Goal: Information Seeking & Learning: Learn about a topic

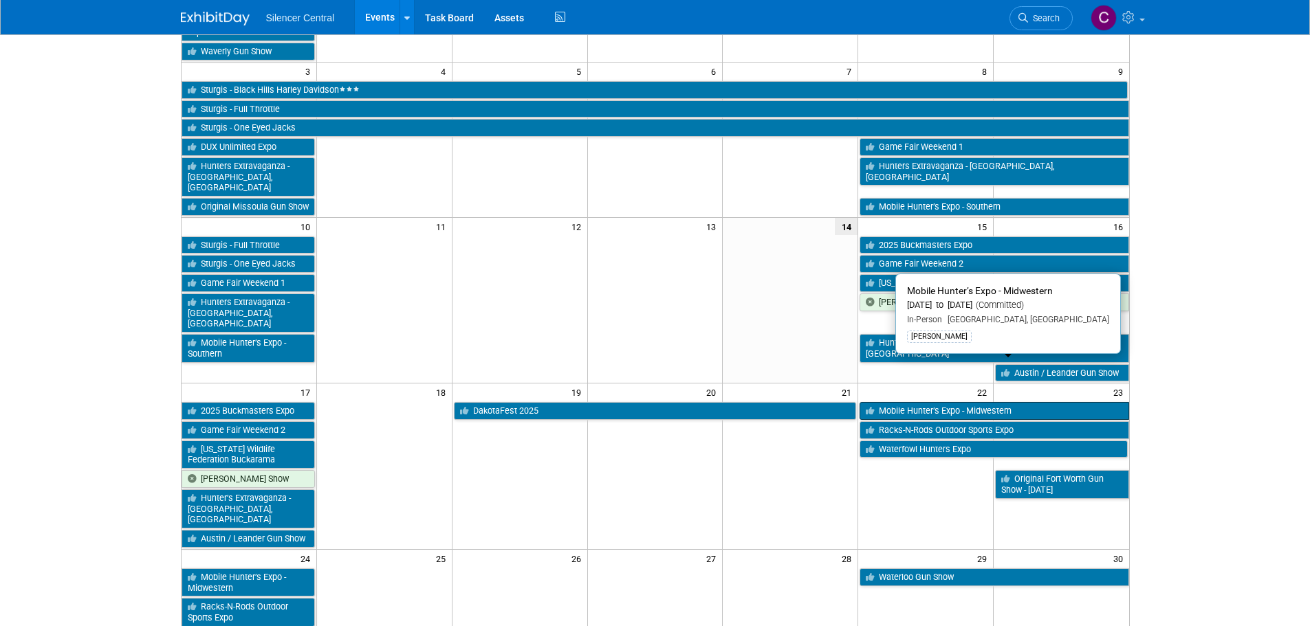
click at [916, 402] on link "Mobile Hunter’s Expo - Midwestern" at bounding box center [993, 411] width 269 height 18
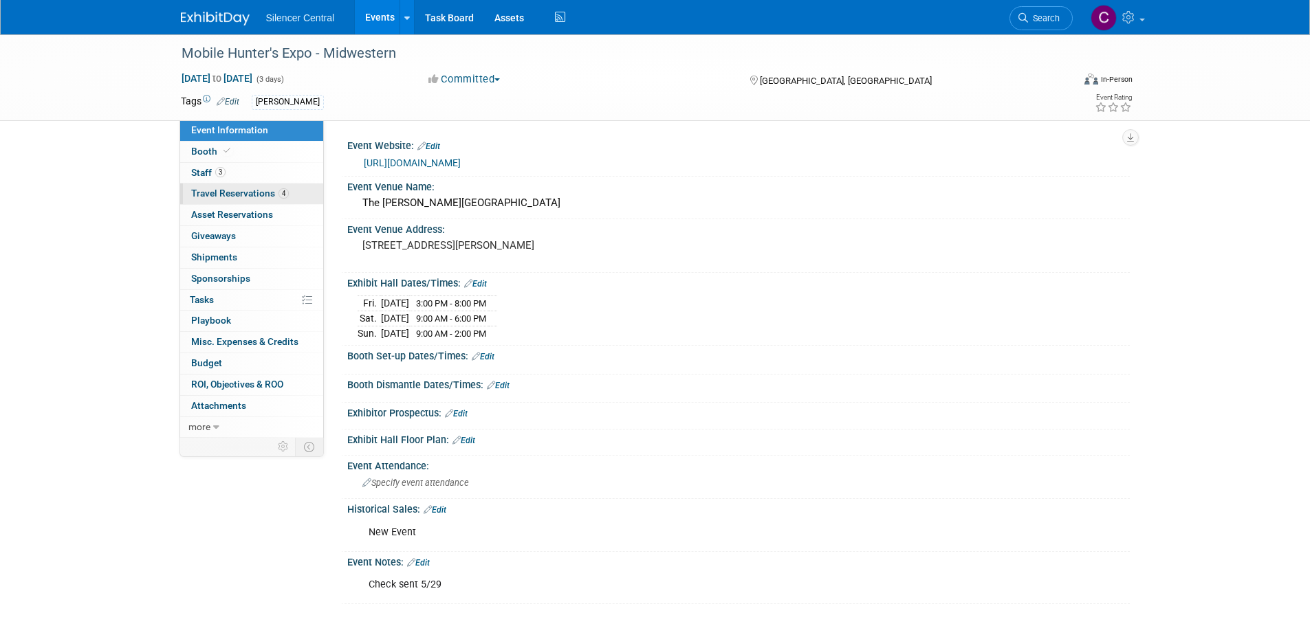
click at [241, 194] on span "Travel Reservations 4" at bounding box center [240, 193] width 98 height 11
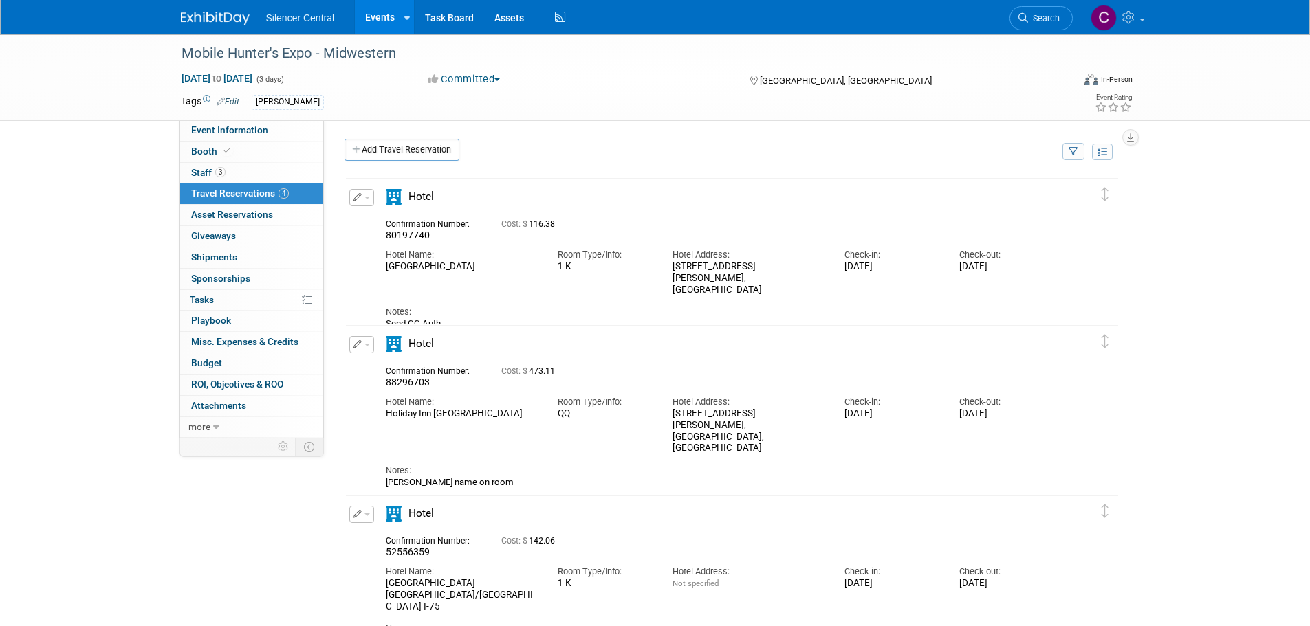
click at [214, 19] on img at bounding box center [215, 19] width 69 height 14
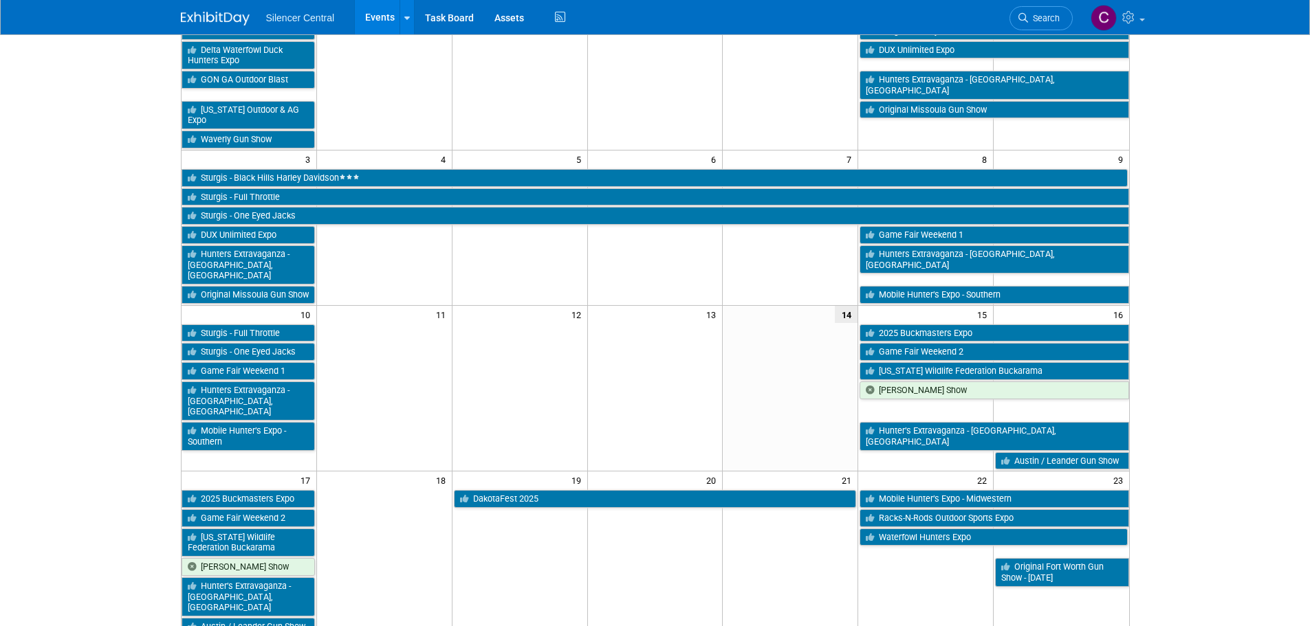
scroll to position [206, 0]
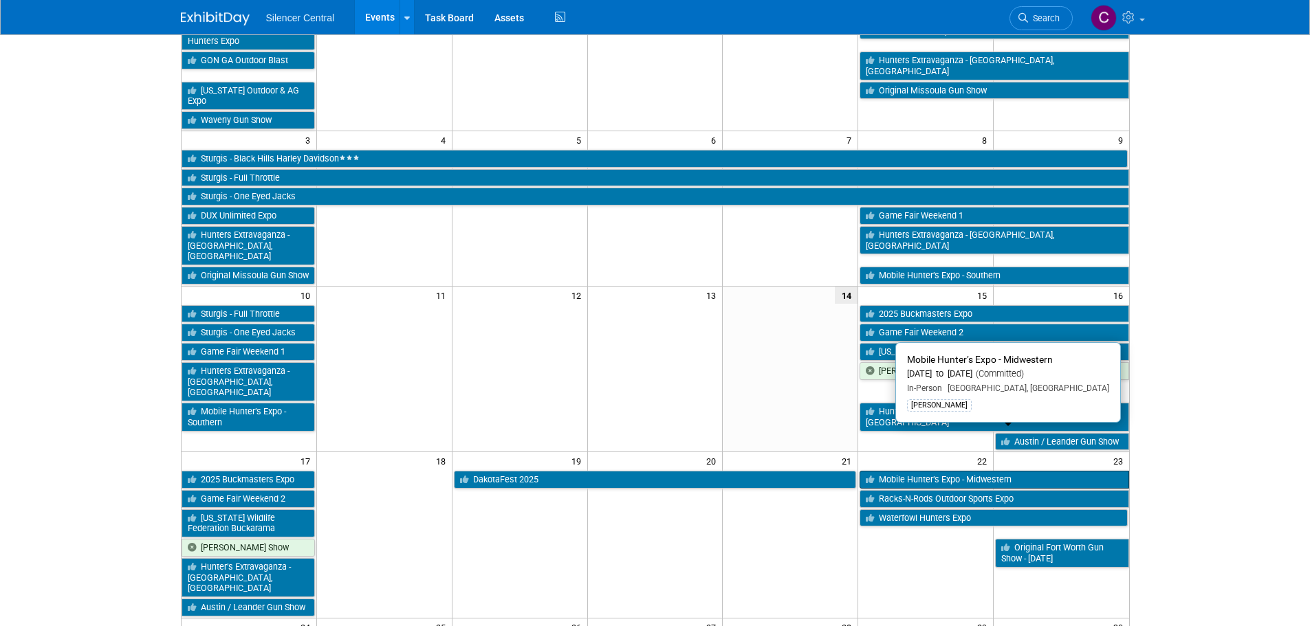
click at [937, 471] on link "Mobile Hunter’s Expo - Midwestern" at bounding box center [993, 480] width 269 height 18
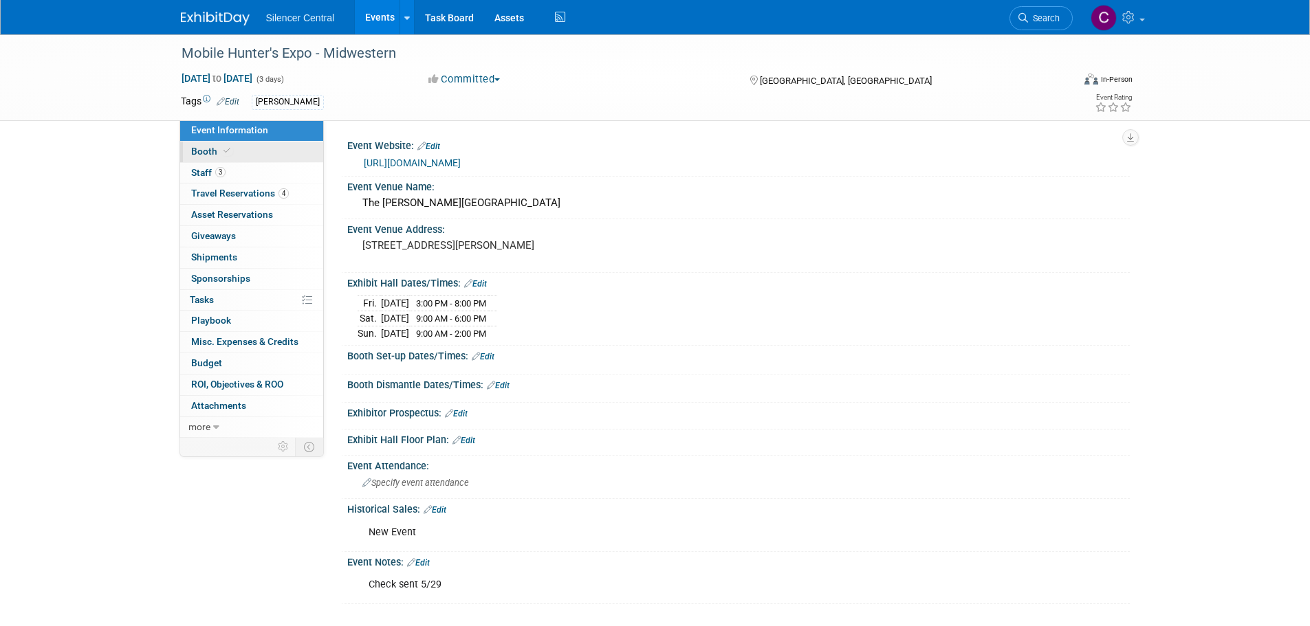
click at [256, 152] on link "Booth" at bounding box center [251, 152] width 143 height 21
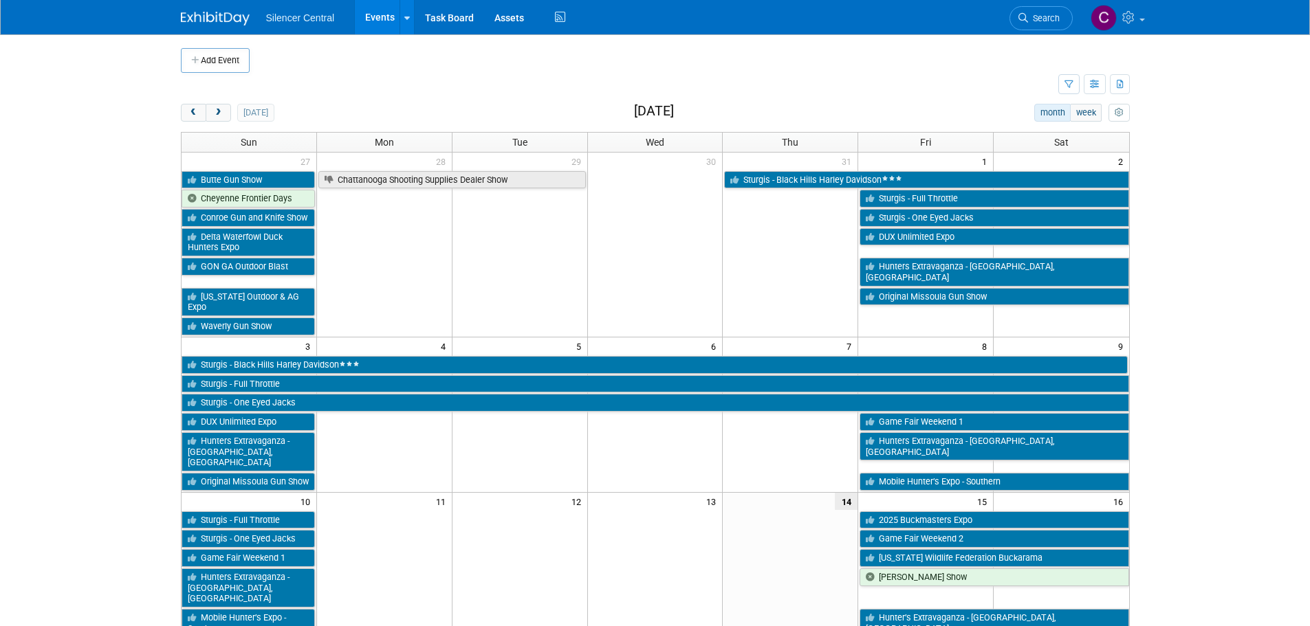
click at [1029, 14] on link "Search" at bounding box center [1040, 18] width 63 height 24
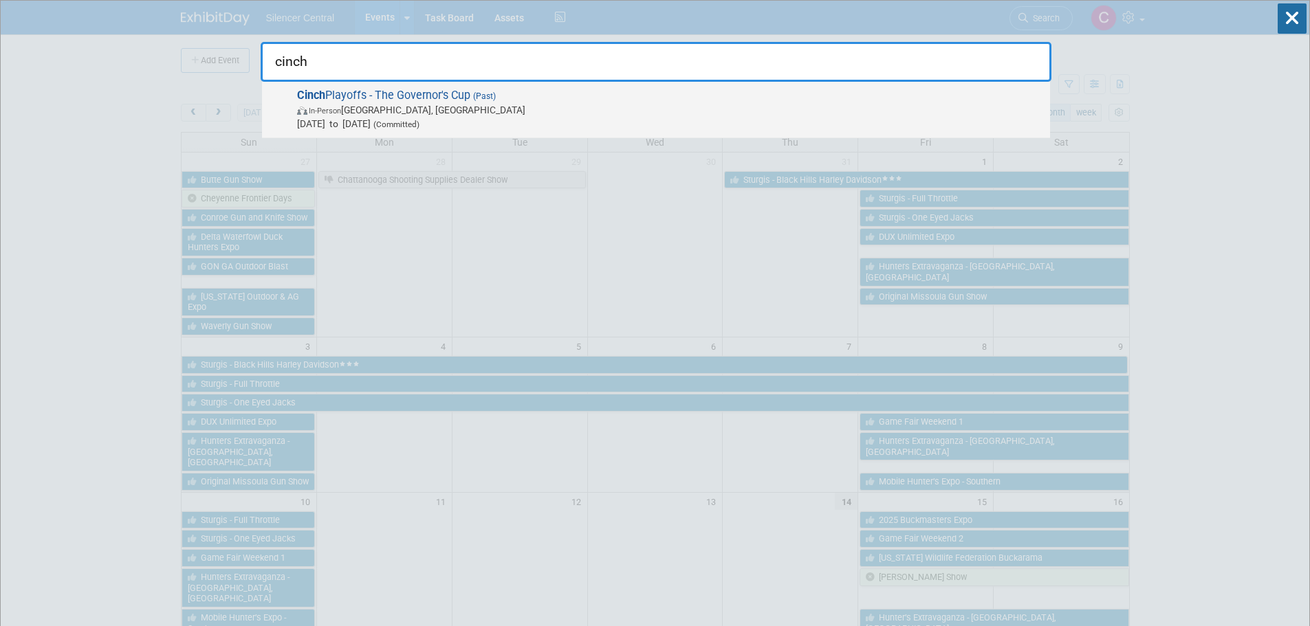
type input "cinch"
click at [527, 109] on span "In-Person Sioux Falls, SD" at bounding box center [670, 110] width 746 height 14
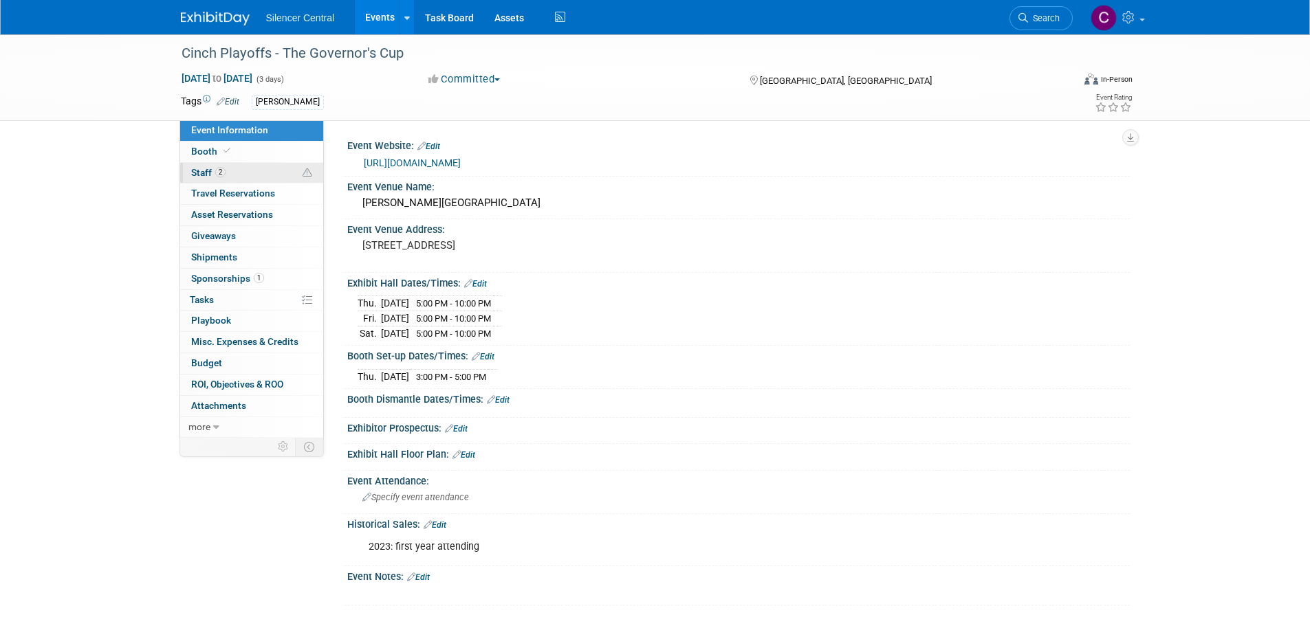
click at [247, 177] on link "2 Staff 2" at bounding box center [251, 173] width 143 height 21
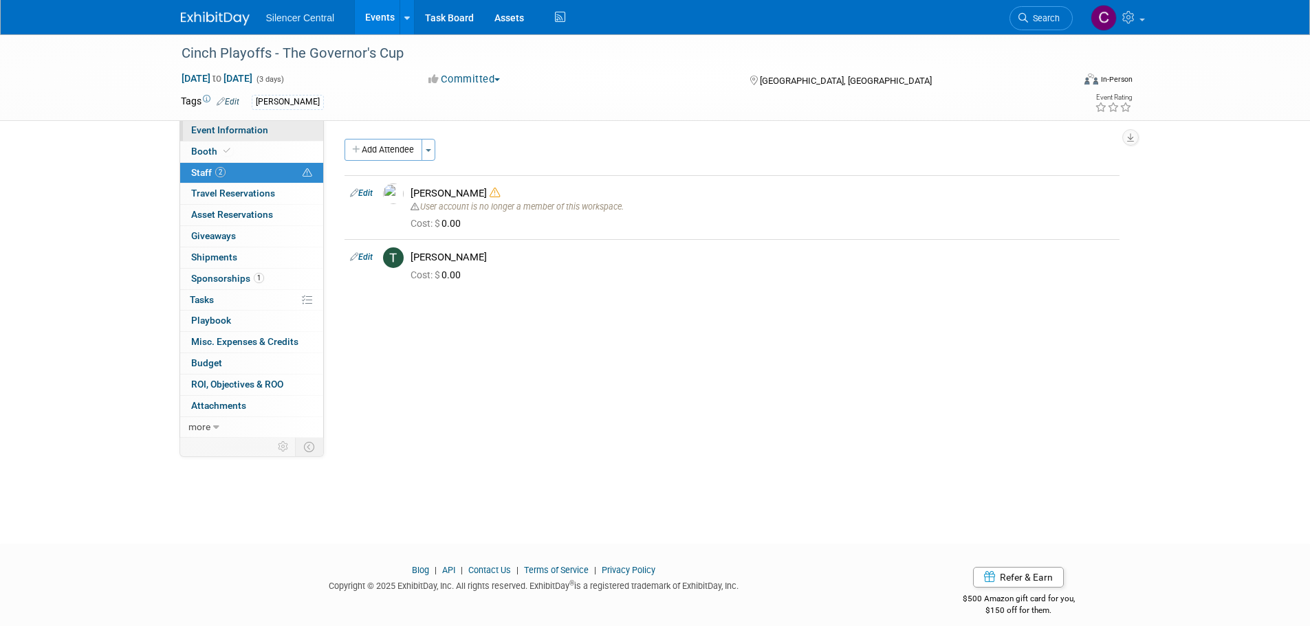
click at [251, 129] on span "Event Information" at bounding box center [229, 129] width 77 height 11
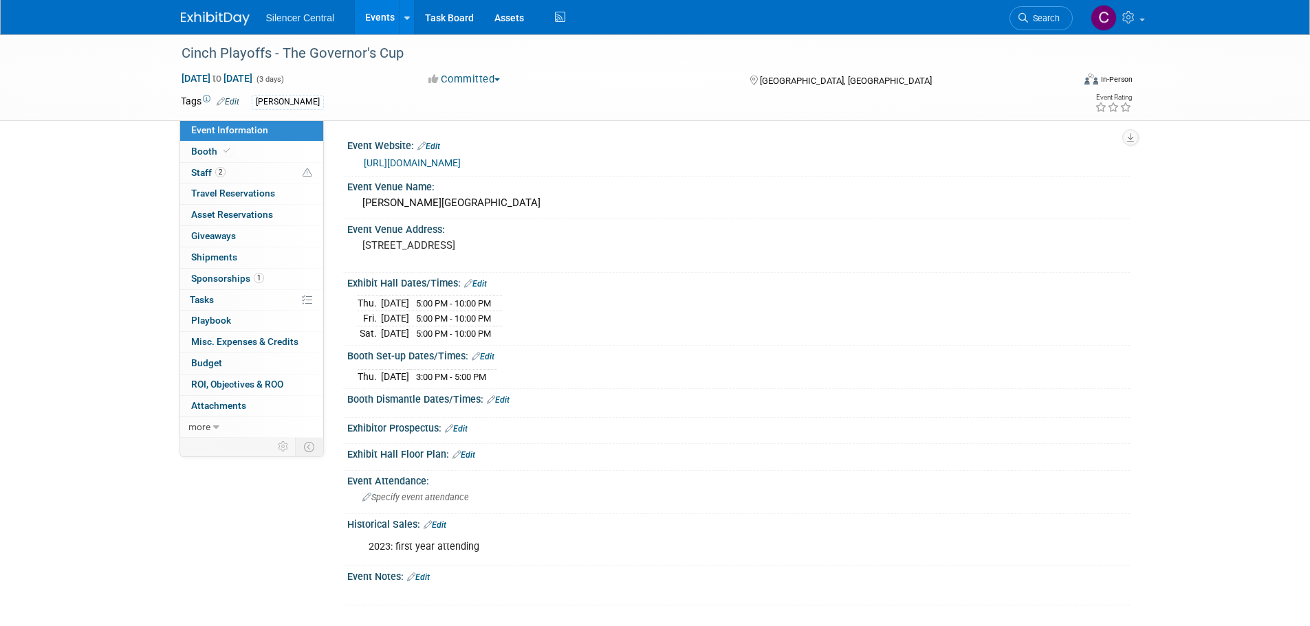
click at [203, 13] on img at bounding box center [215, 19] width 69 height 14
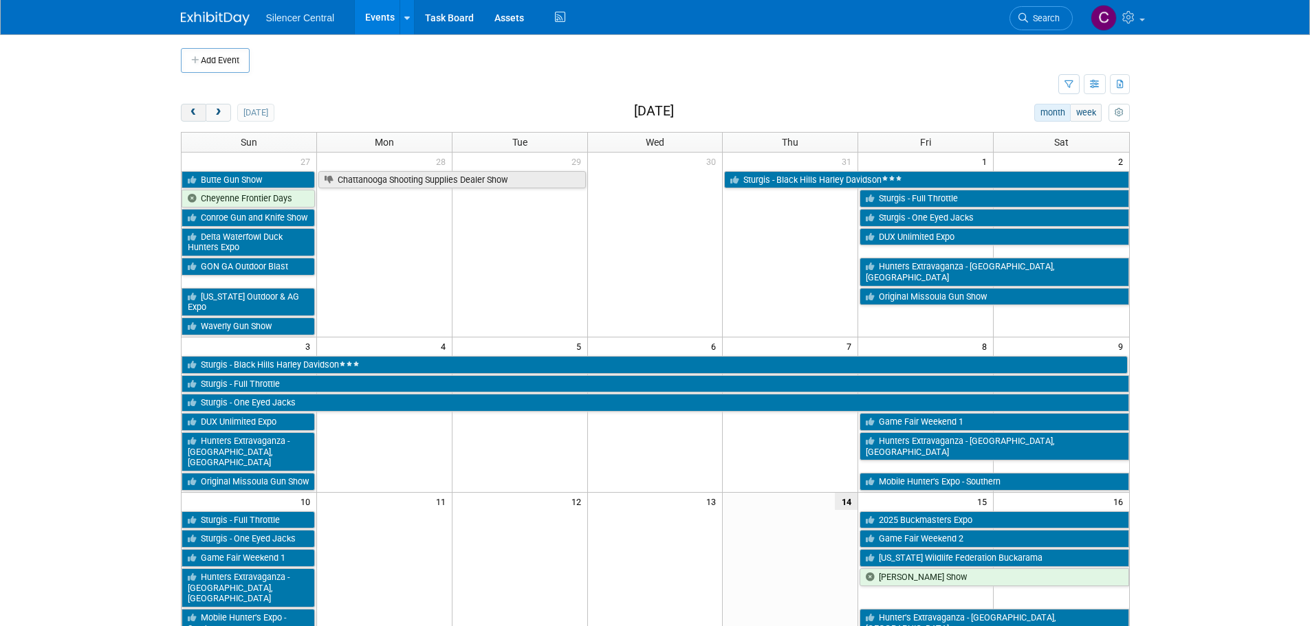
click at [193, 116] on span "prev" at bounding box center [193, 113] width 10 height 9
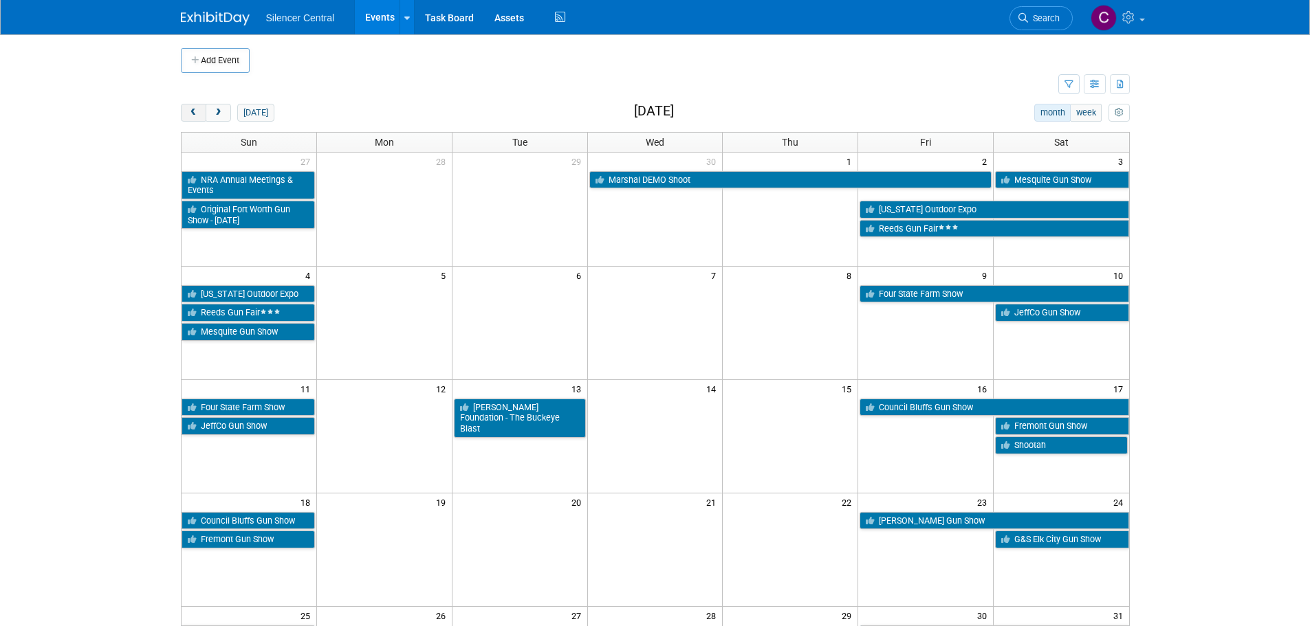
click at [193, 116] on span "prev" at bounding box center [193, 113] width 10 height 9
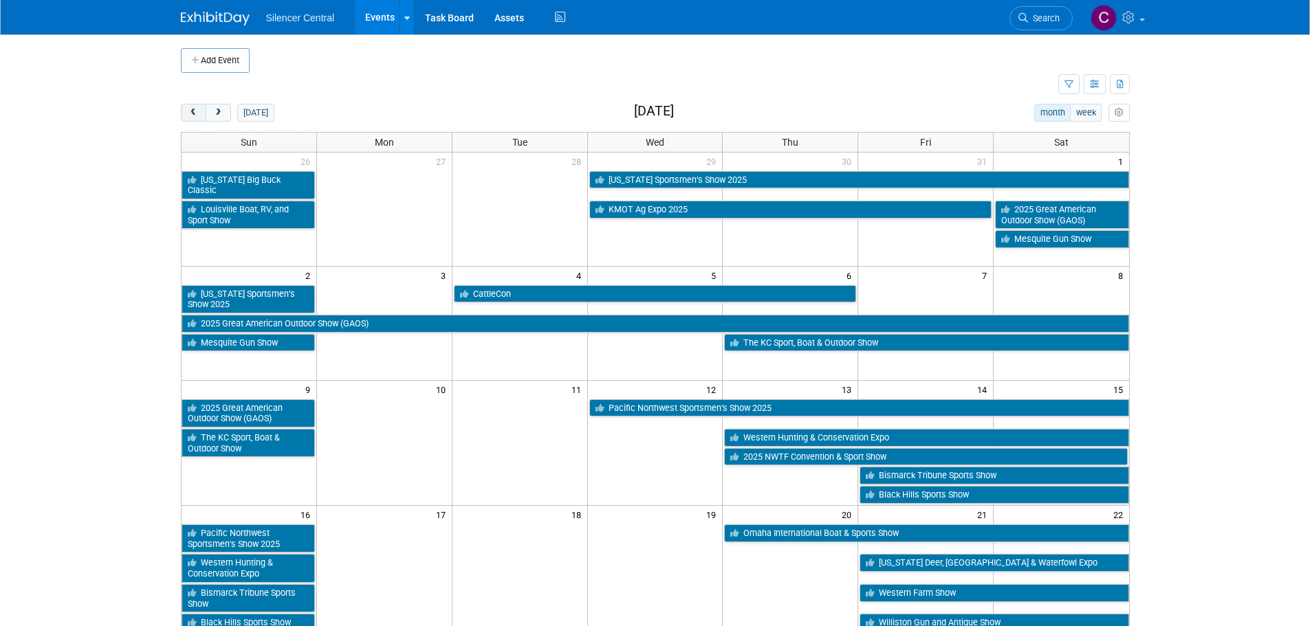
click at [193, 116] on span "prev" at bounding box center [193, 113] width 10 height 9
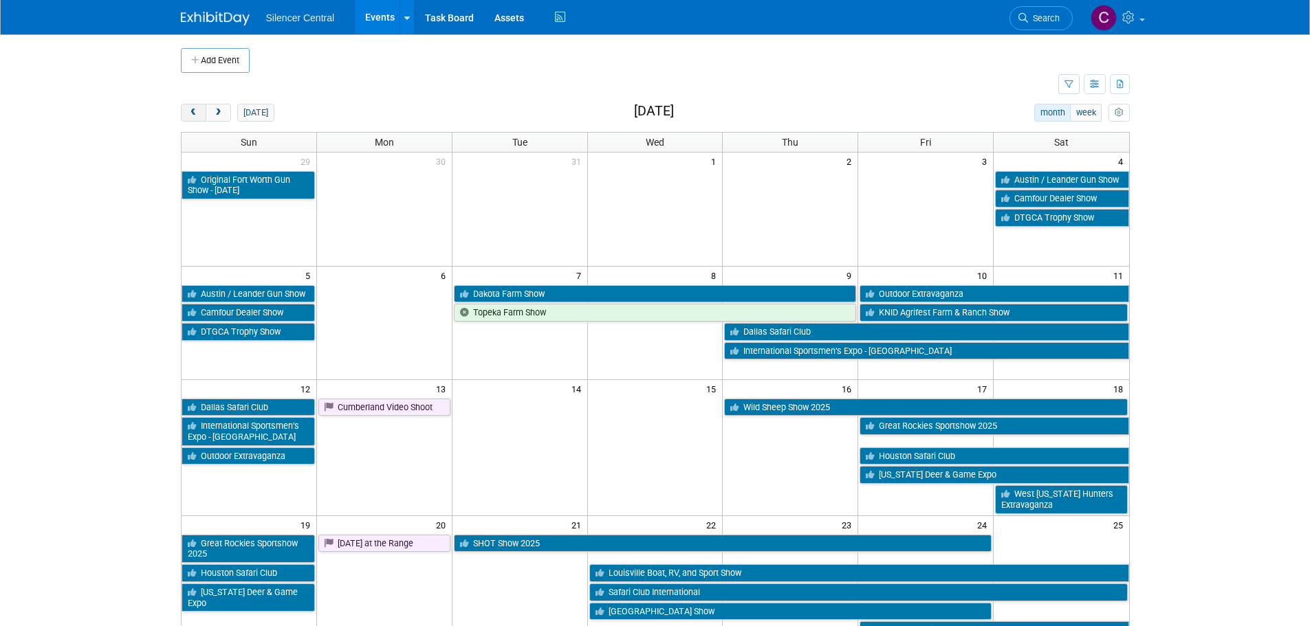
click at [193, 116] on span "prev" at bounding box center [193, 113] width 10 height 9
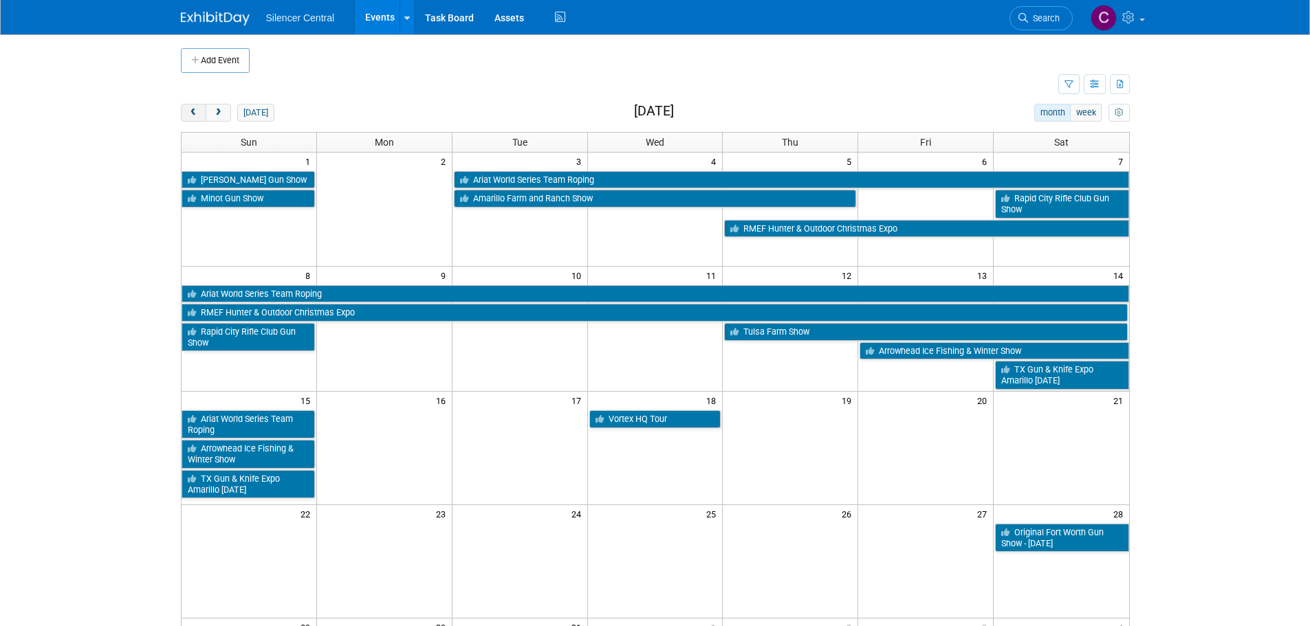
click at [193, 116] on span "prev" at bounding box center [193, 113] width 10 height 9
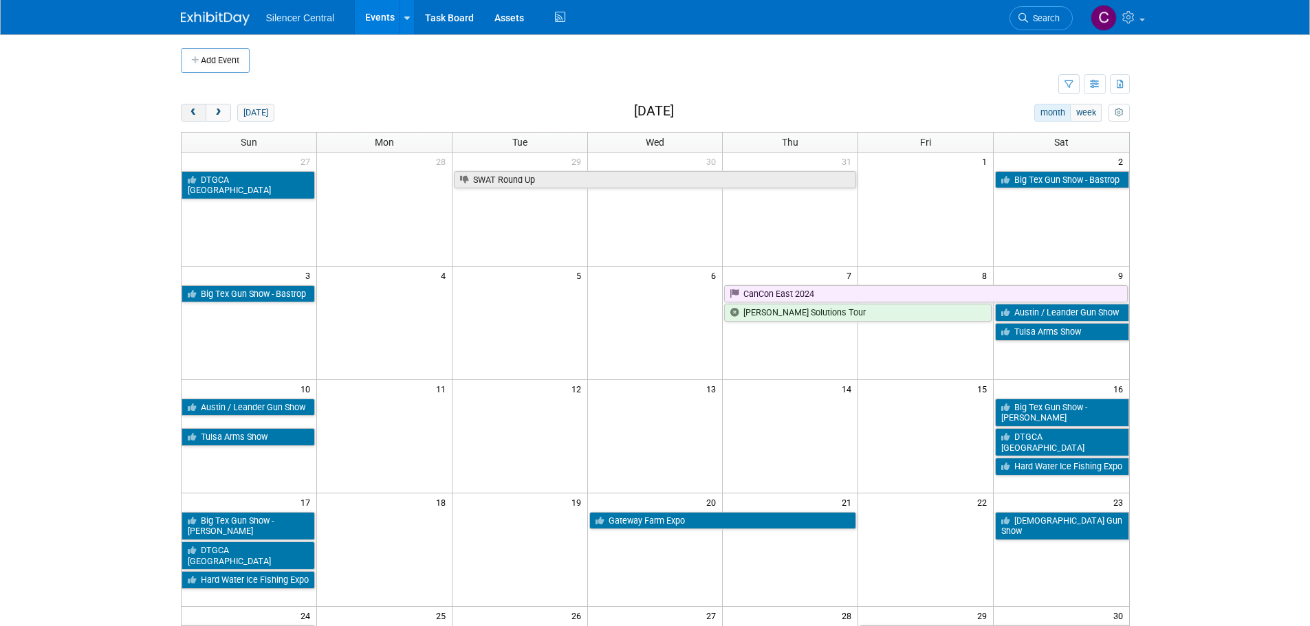
click at [193, 116] on span "prev" at bounding box center [193, 113] width 10 height 9
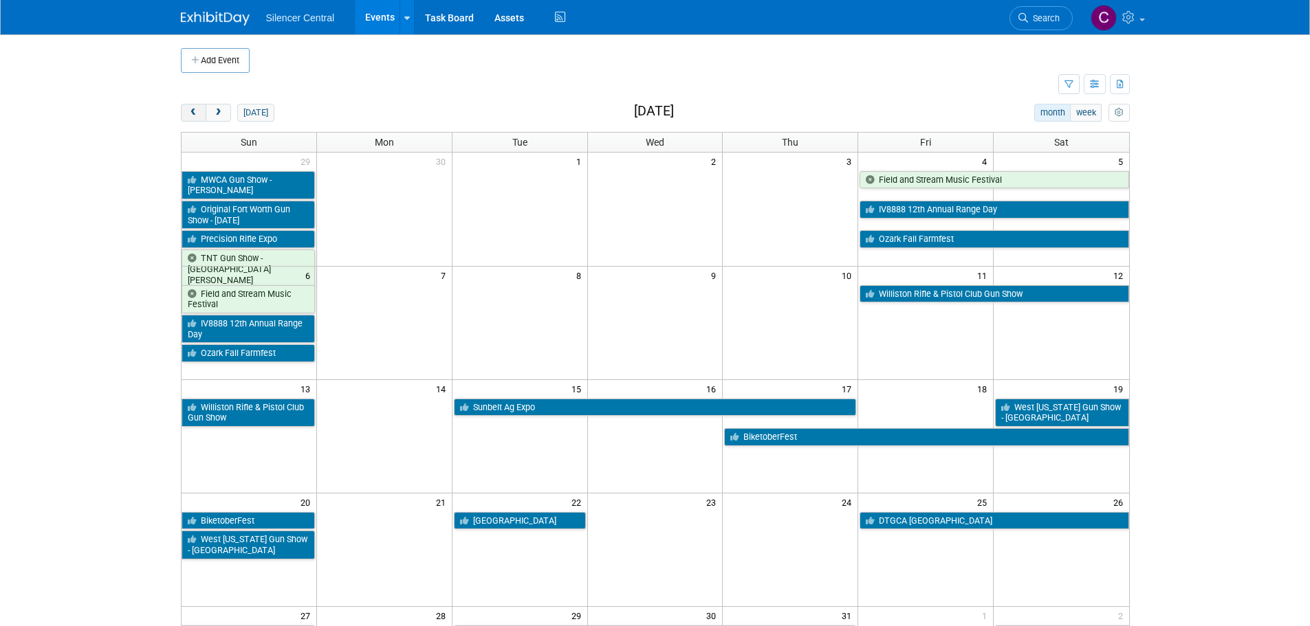
click at [193, 116] on span "prev" at bounding box center [193, 113] width 10 height 9
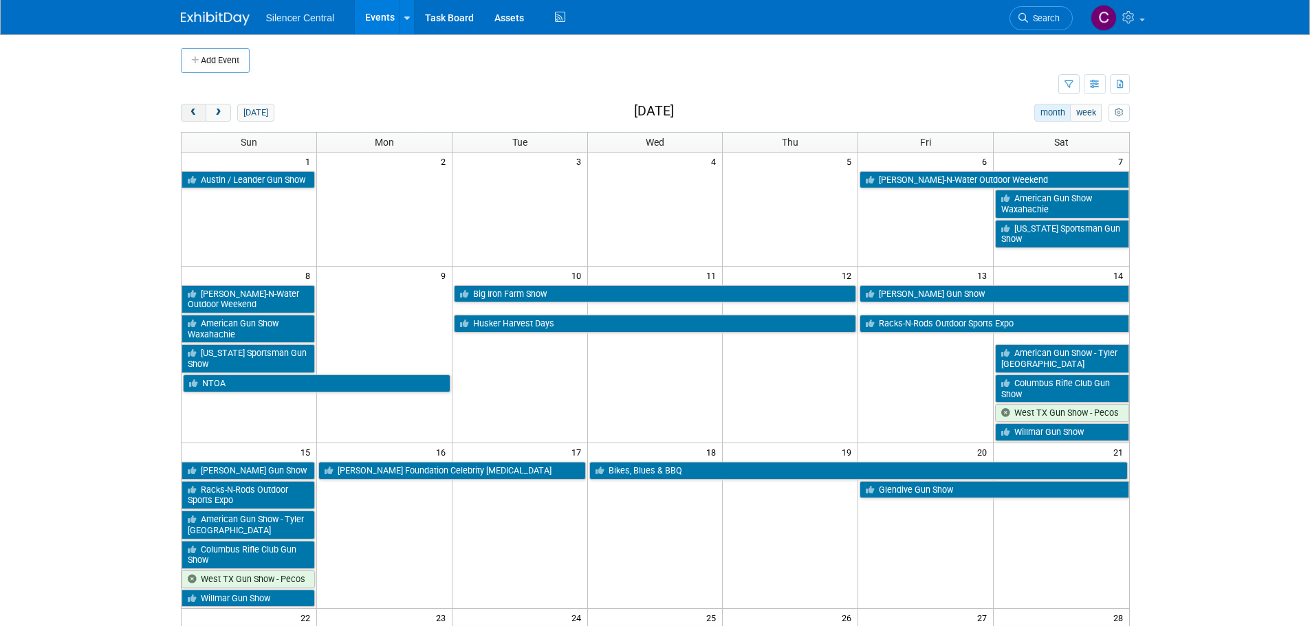
click at [193, 116] on span "prev" at bounding box center [193, 113] width 10 height 9
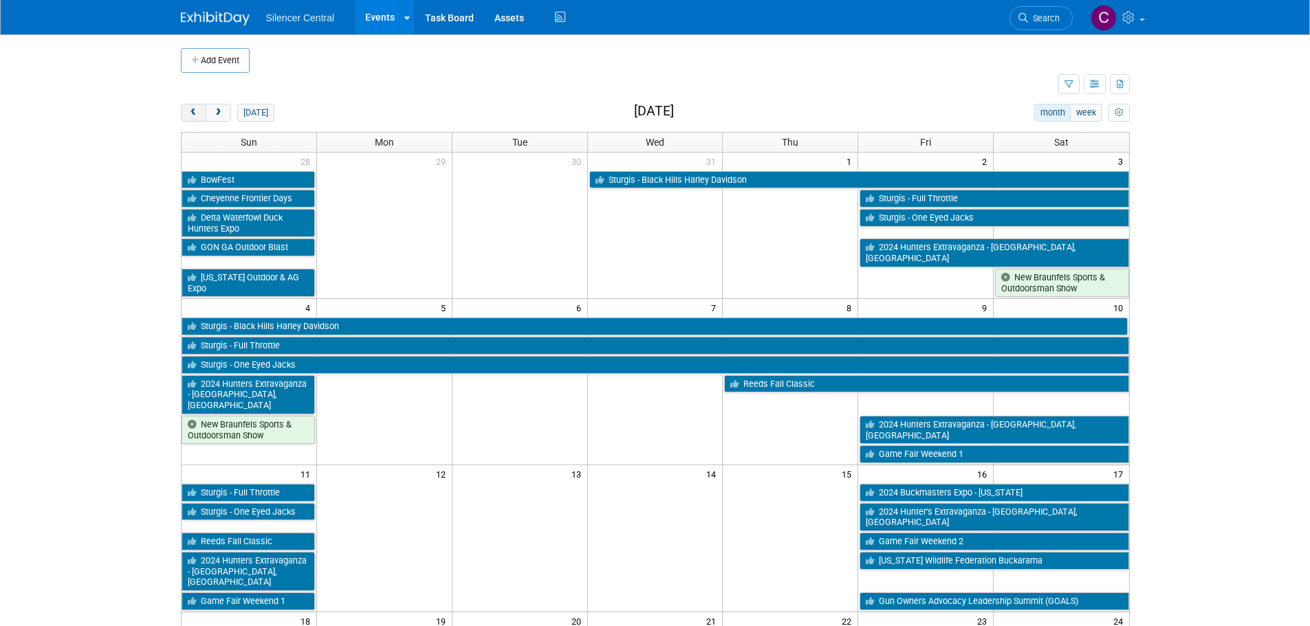
click at [193, 116] on span "prev" at bounding box center [193, 113] width 10 height 9
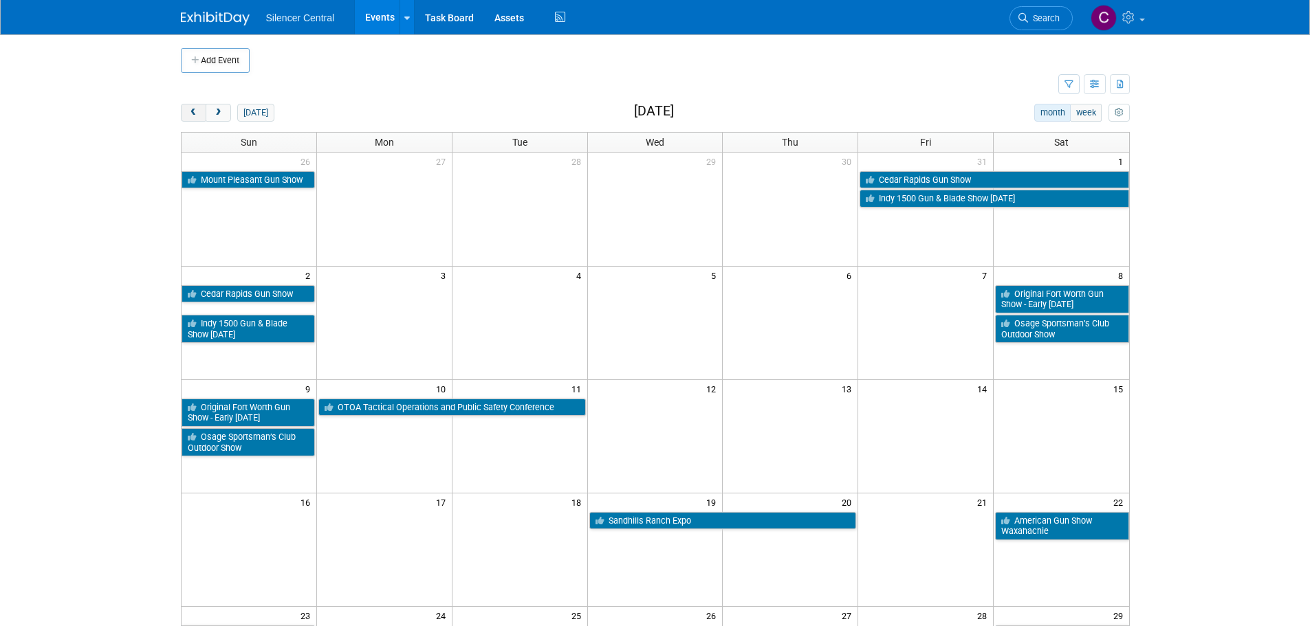
click at [193, 116] on span "prev" at bounding box center [193, 113] width 10 height 9
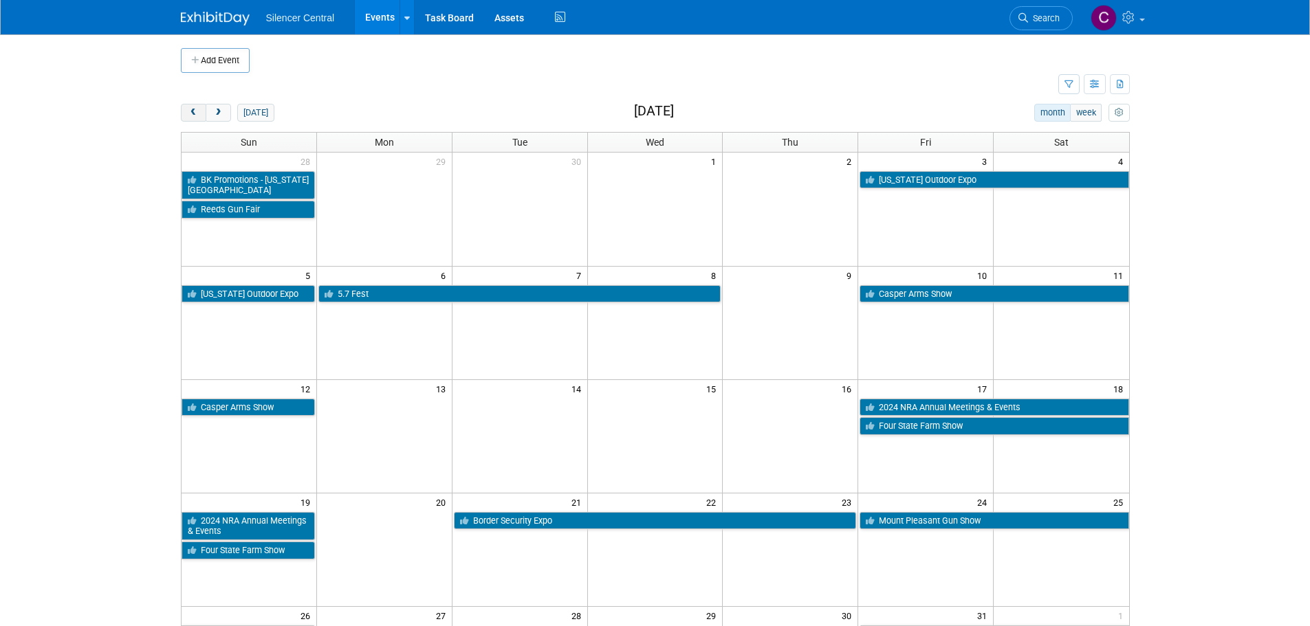
click at [193, 116] on span "prev" at bounding box center [193, 113] width 10 height 9
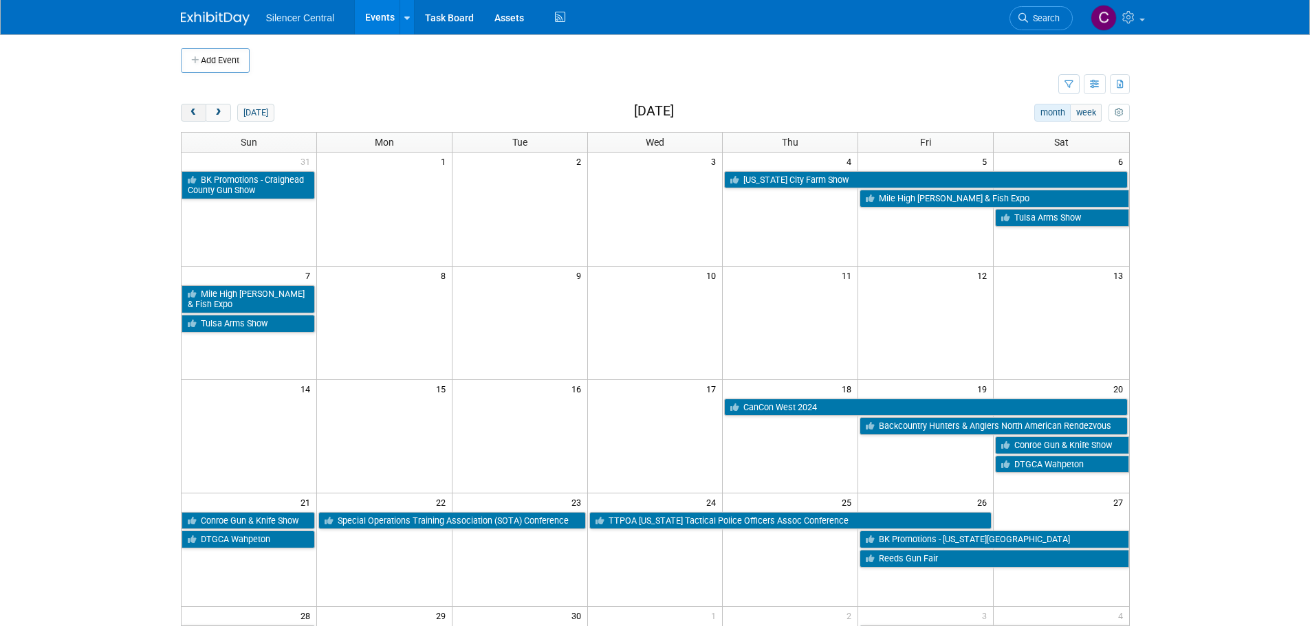
click at [193, 116] on span "prev" at bounding box center [193, 113] width 10 height 9
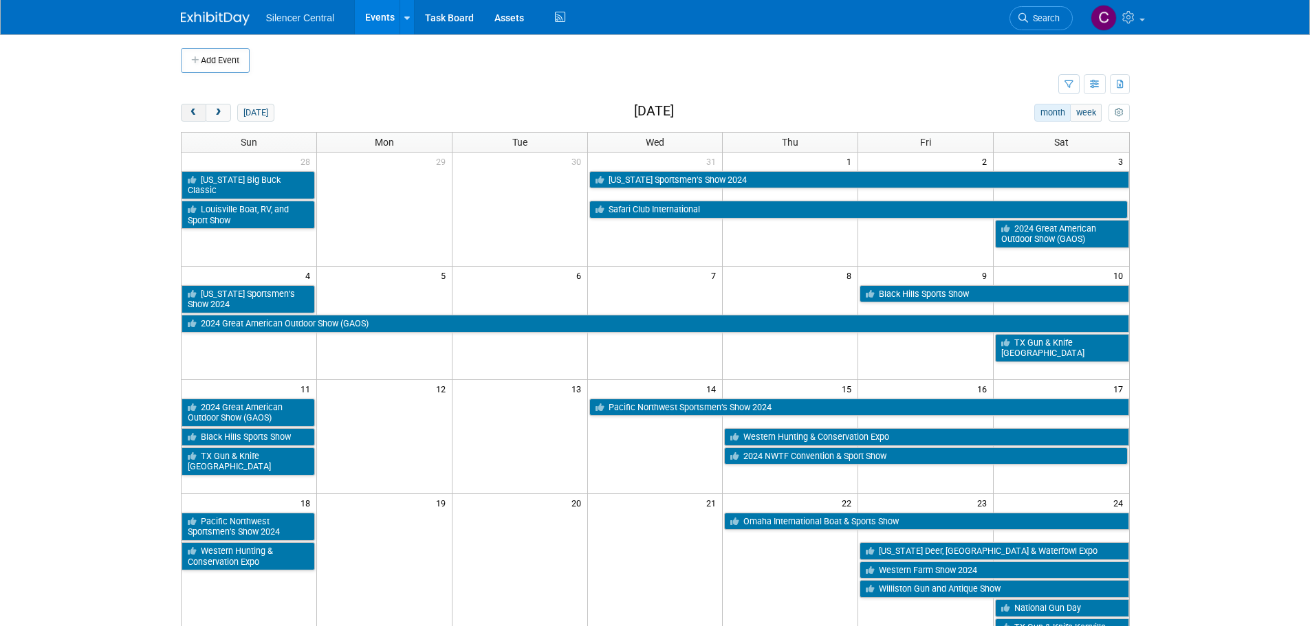
click at [193, 116] on span "prev" at bounding box center [193, 113] width 10 height 9
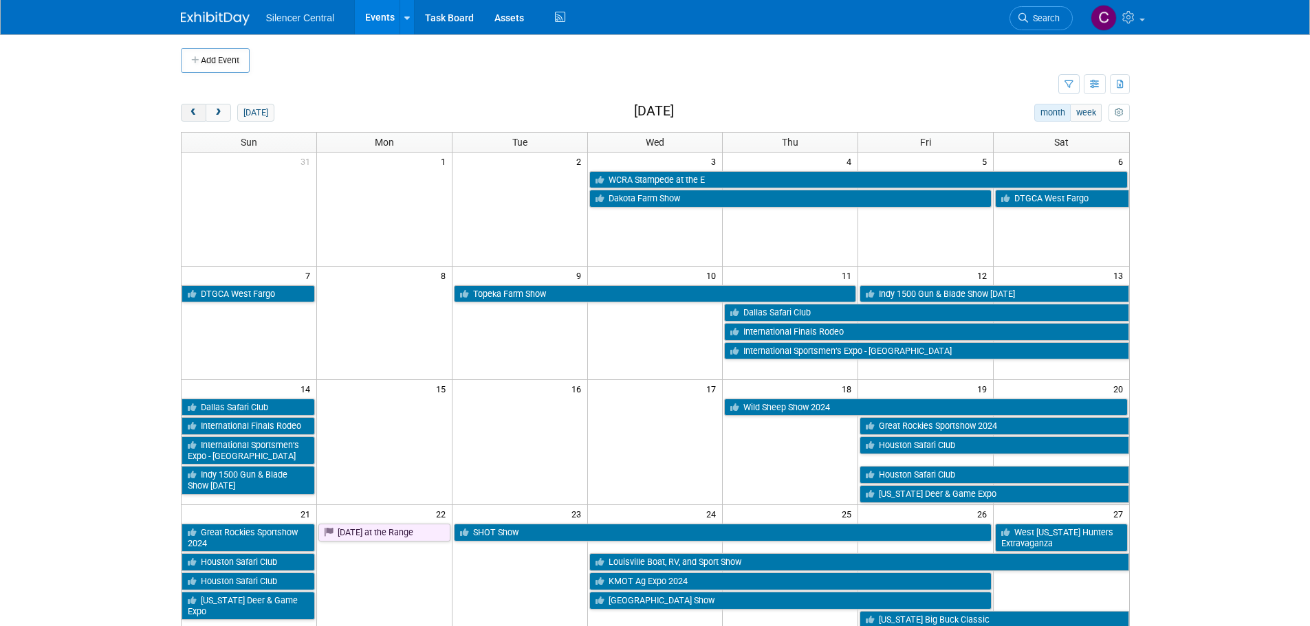
click at [193, 116] on span "prev" at bounding box center [193, 113] width 10 height 9
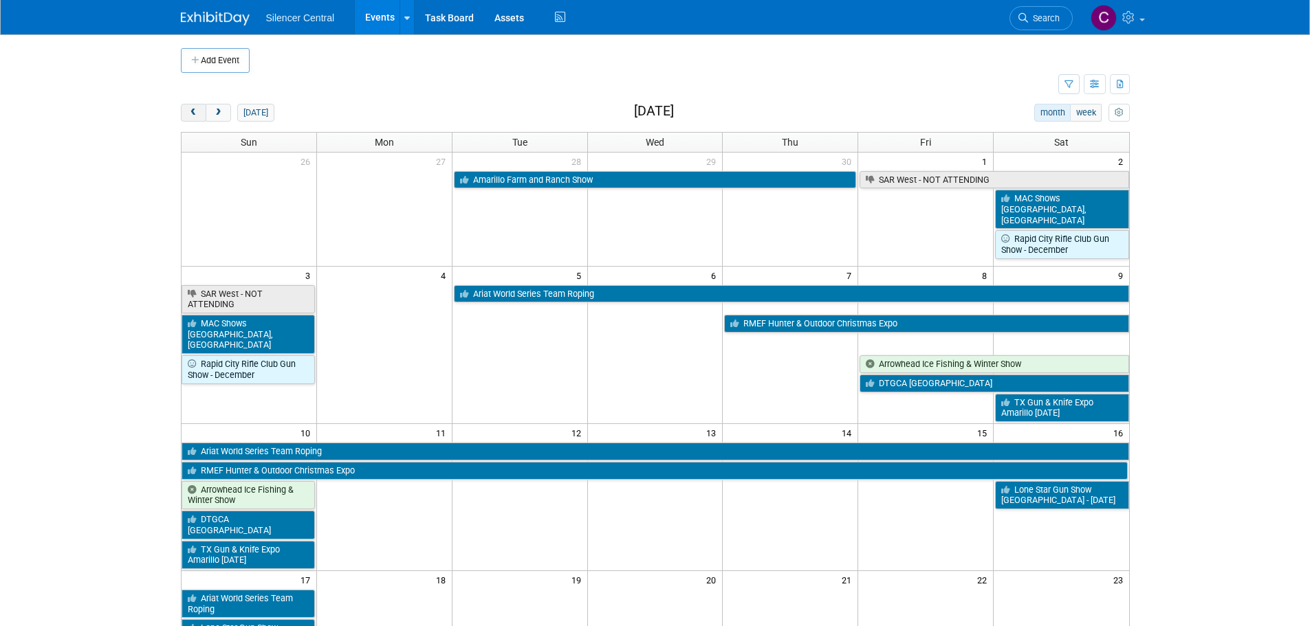
click at [193, 116] on span "prev" at bounding box center [193, 113] width 10 height 9
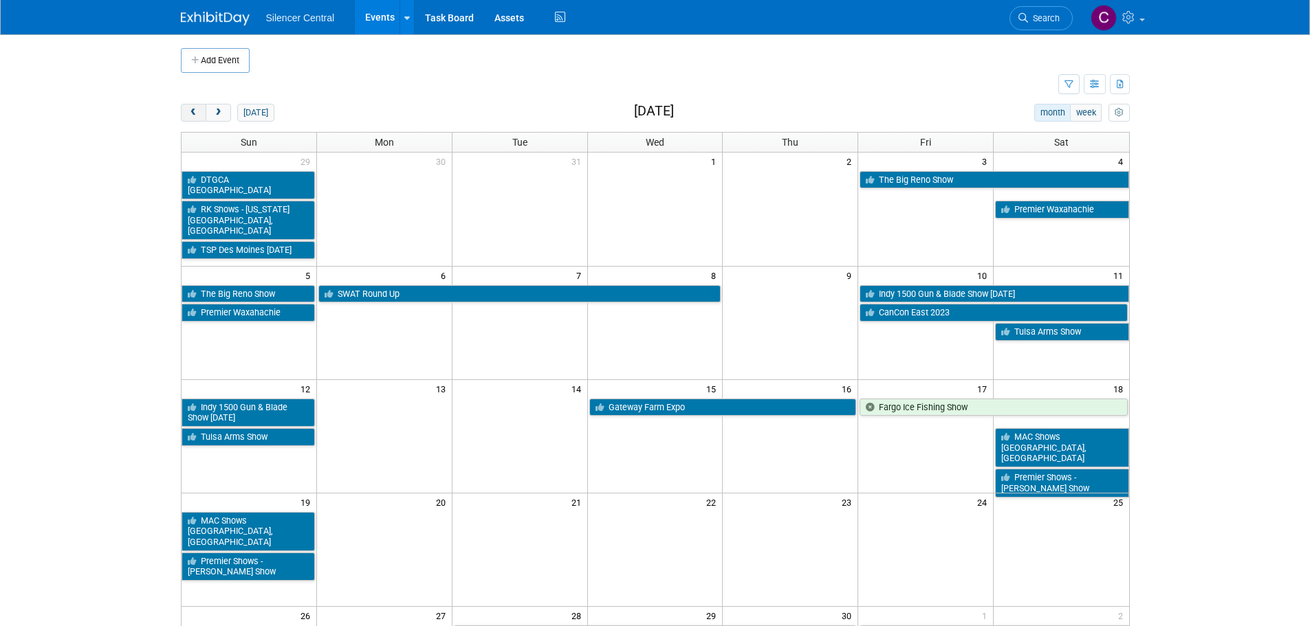
click at [193, 116] on span "prev" at bounding box center [193, 113] width 10 height 9
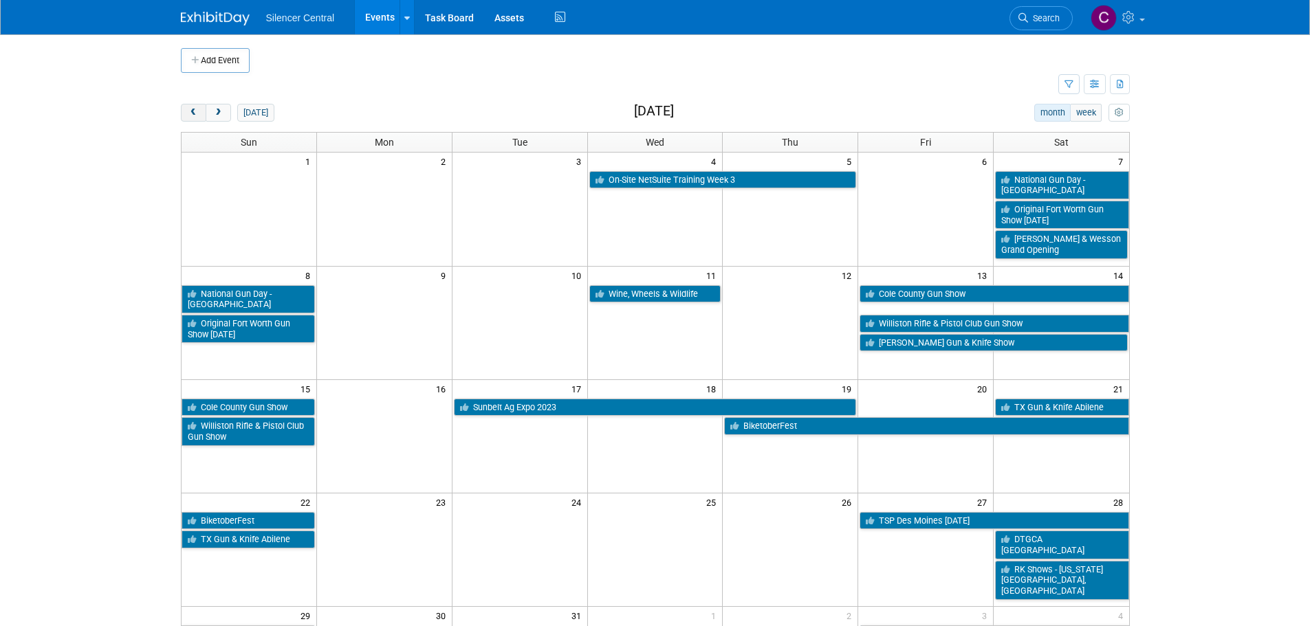
click at [196, 116] on span "prev" at bounding box center [193, 113] width 10 height 9
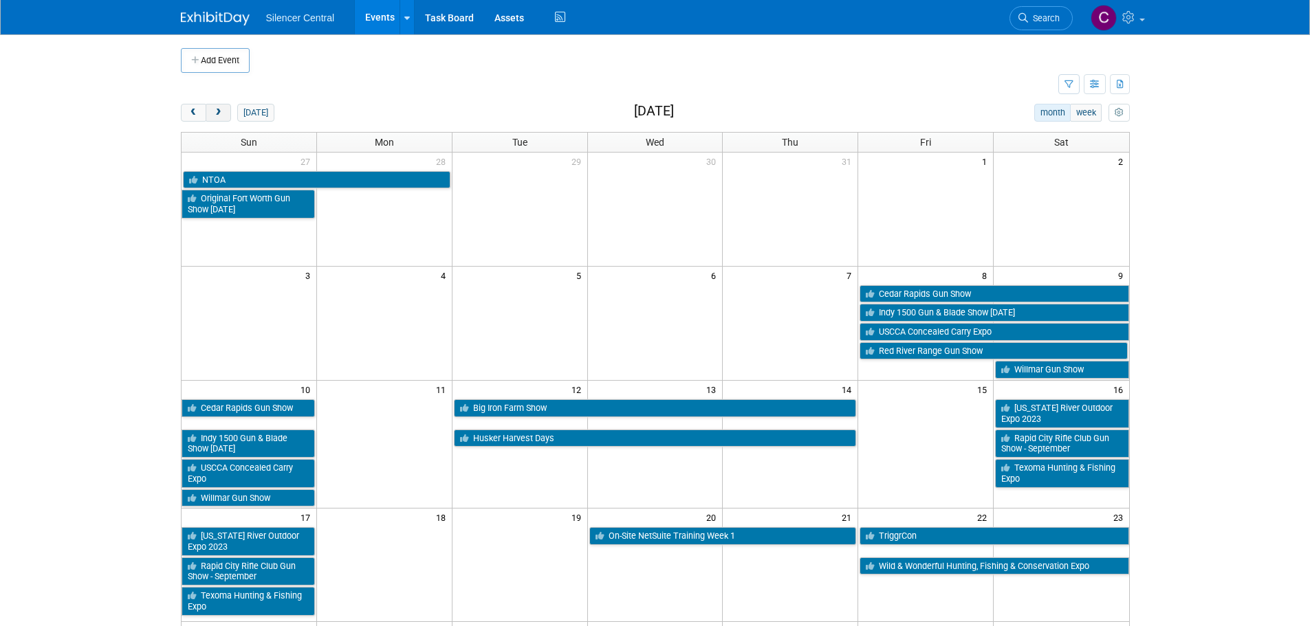
click at [217, 113] on span "next" at bounding box center [218, 113] width 10 height 9
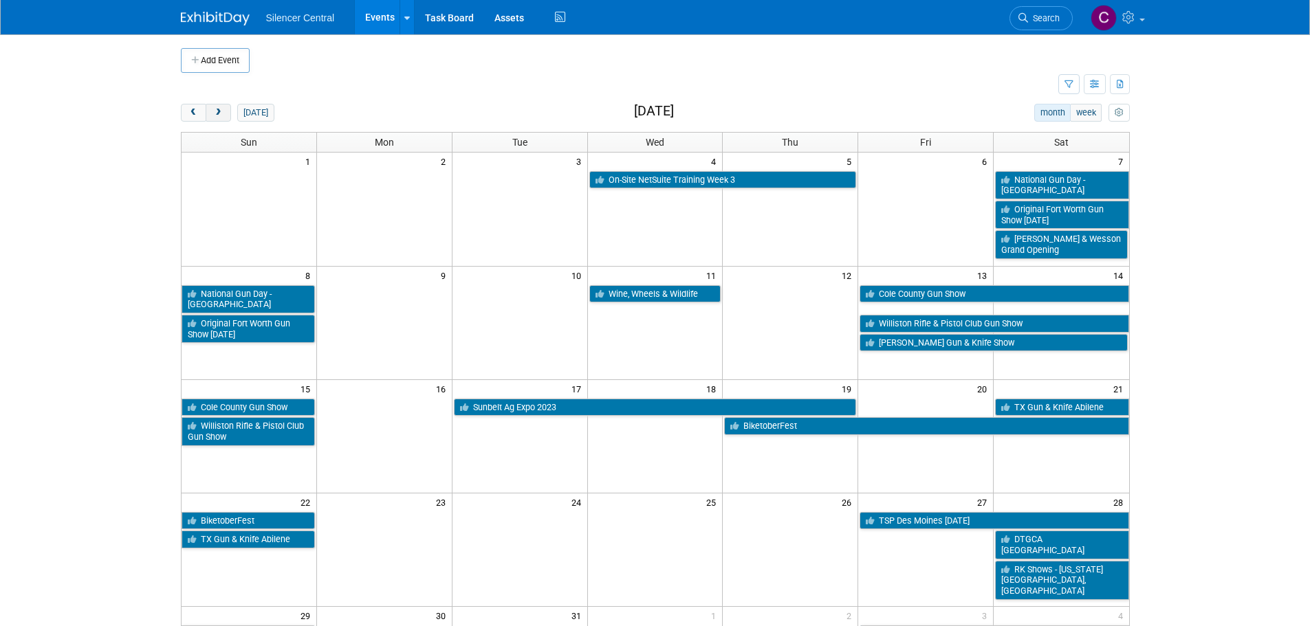
click at [219, 115] on span "next" at bounding box center [218, 113] width 10 height 9
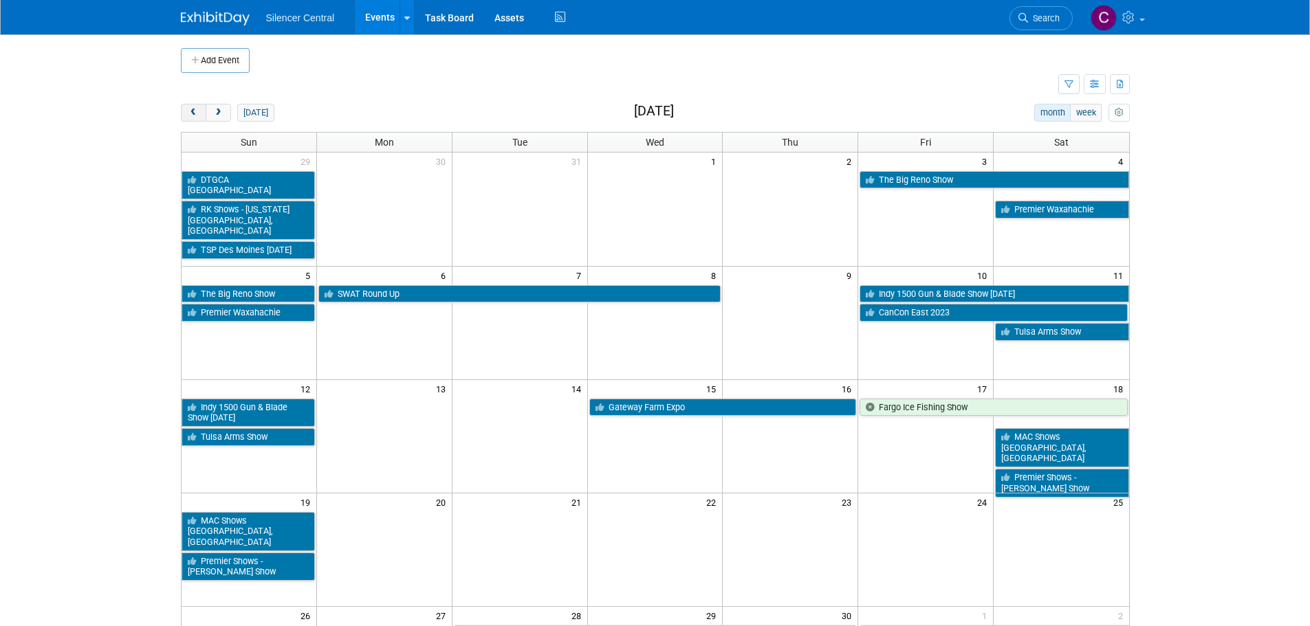
click at [193, 113] on span "prev" at bounding box center [193, 113] width 10 height 9
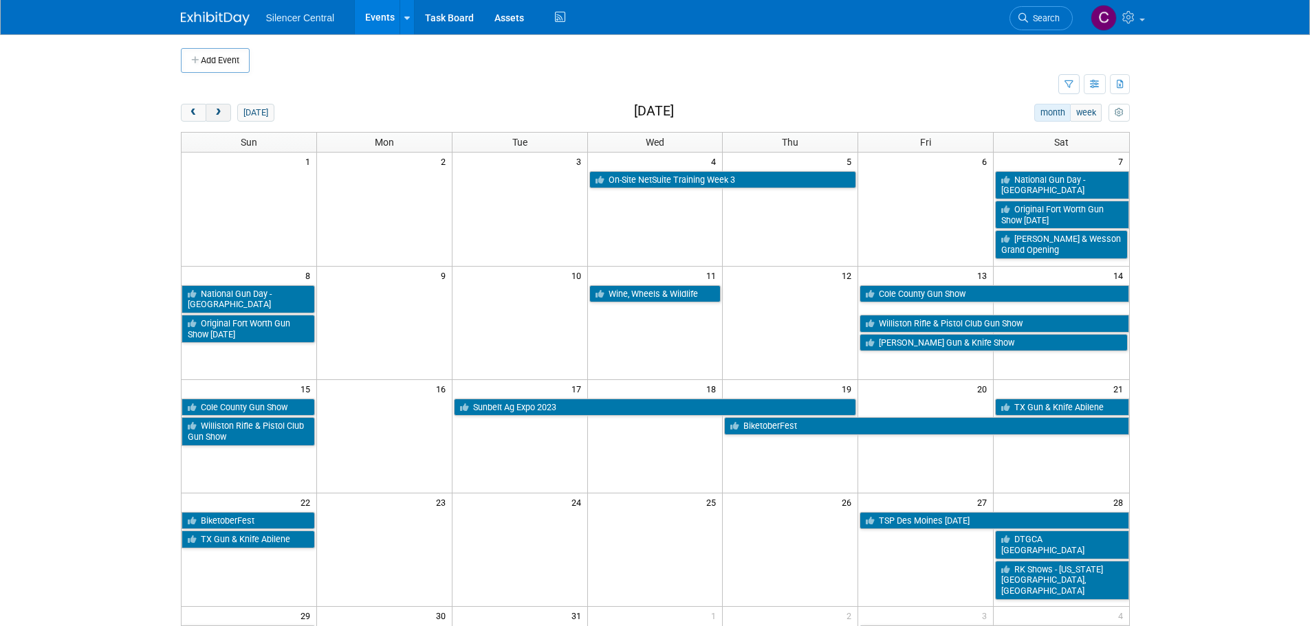
click at [223, 118] on button "next" at bounding box center [218, 113] width 25 height 18
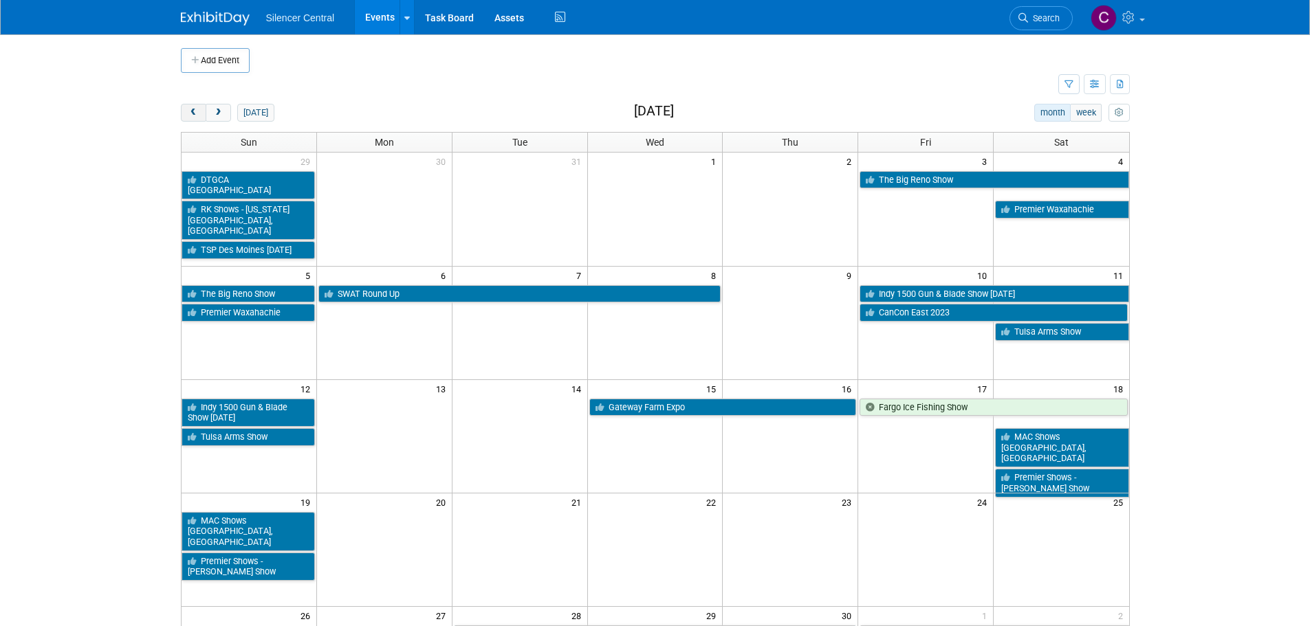
click at [195, 110] on span "prev" at bounding box center [193, 113] width 10 height 9
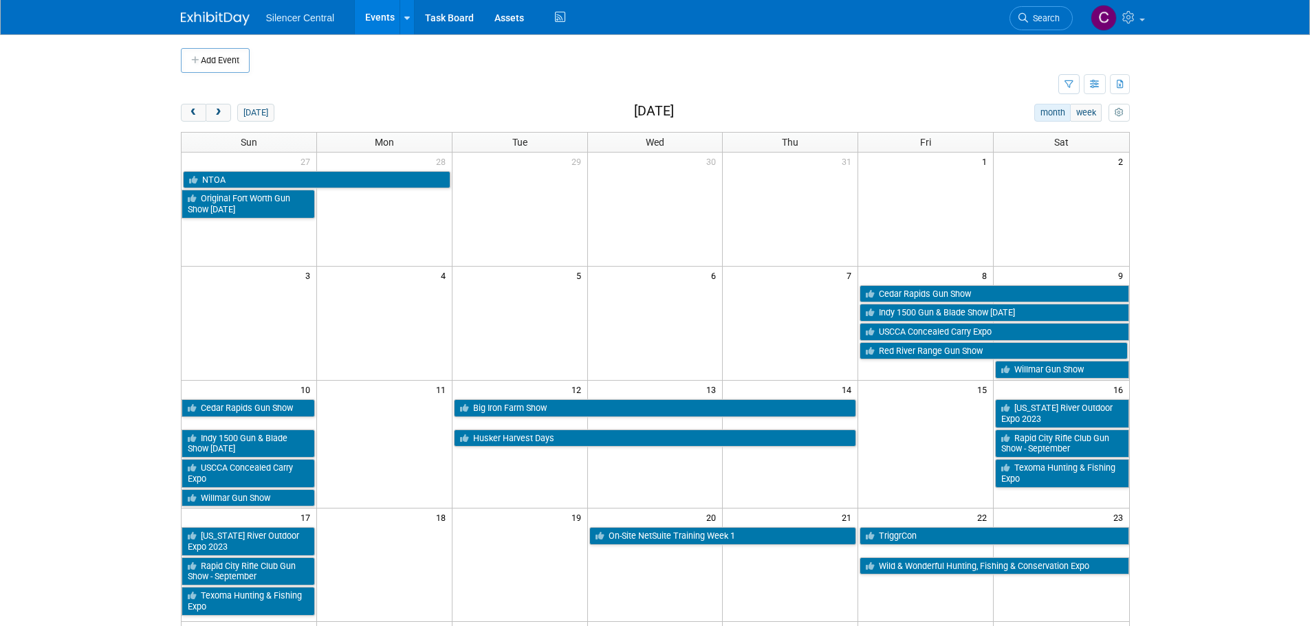
scroll to position [275, 0]
